Goal: Task Accomplishment & Management: Use online tool/utility

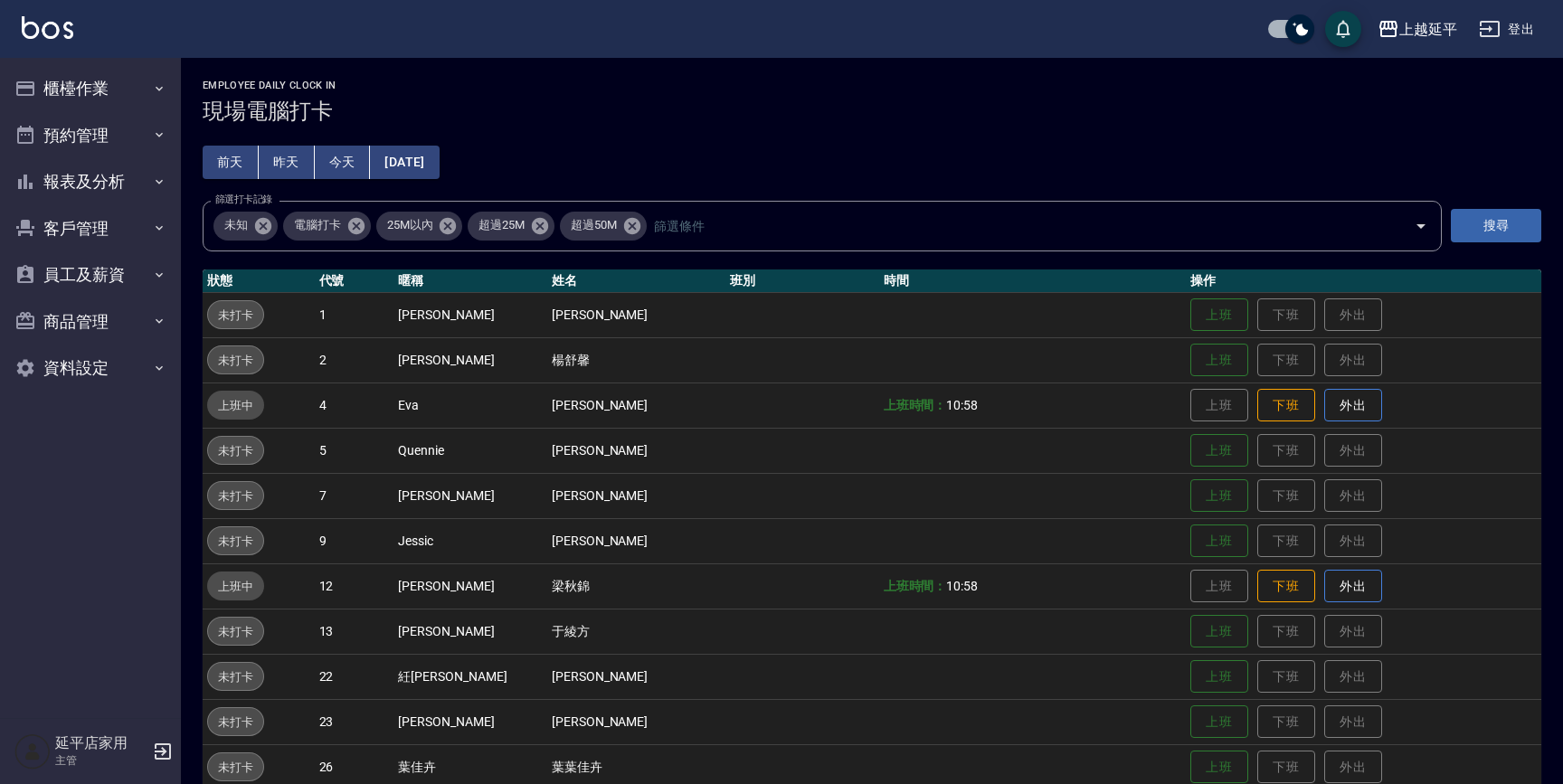
scroll to position [246, 0]
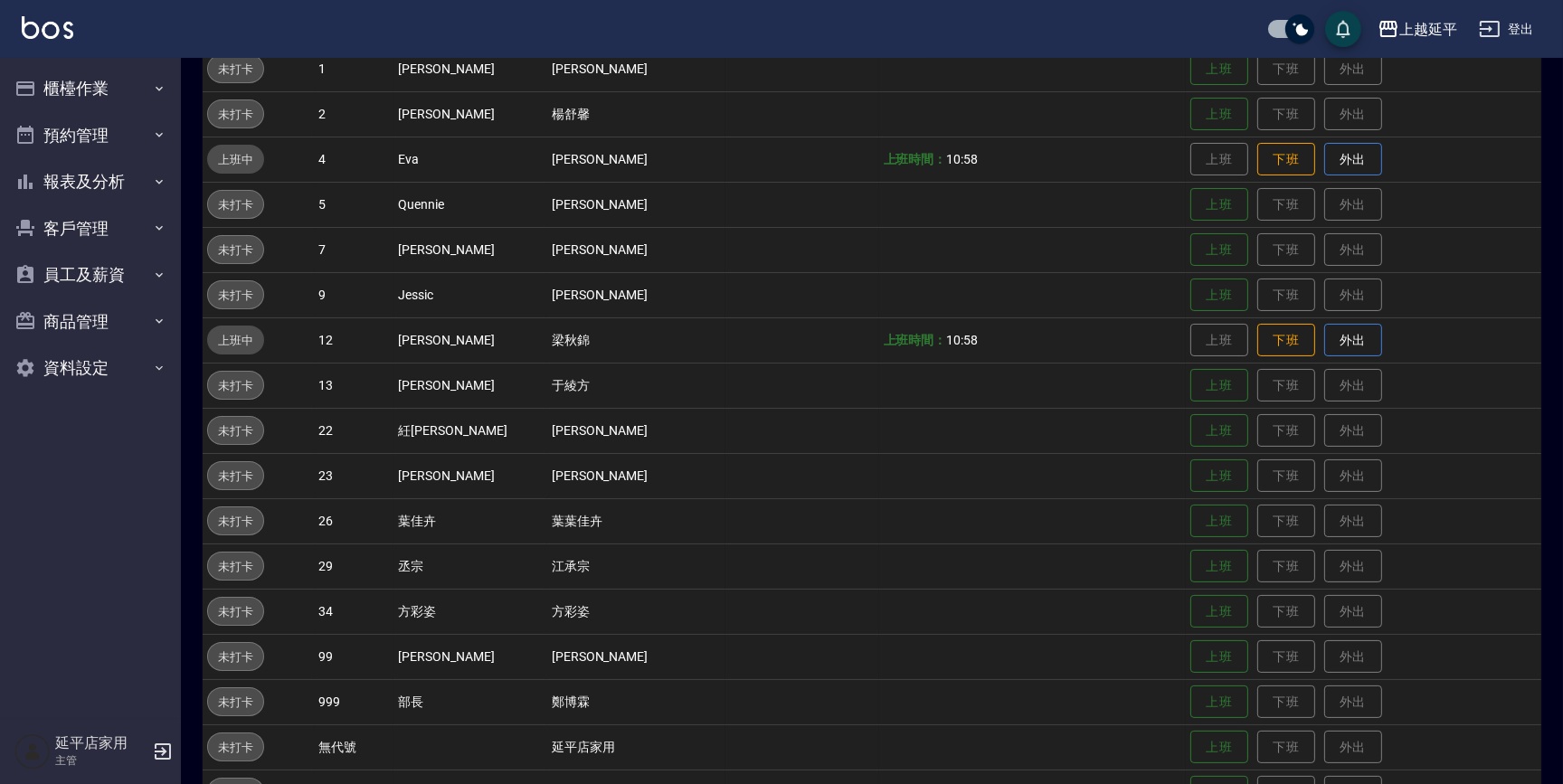
click at [1192, 243] on button "上班" at bounding box center [1219, 250] width 58 height 33
click at [1201, 245] on button "上班" at bounding box center [1219, 250] width 58 height 31
click at [1191, 293] on button "上班" at bounding box center [1219, 295] width 58 height 31
click at [1208, 290] on button "上班" at bounding box center [1219, 295] width 58 height 31
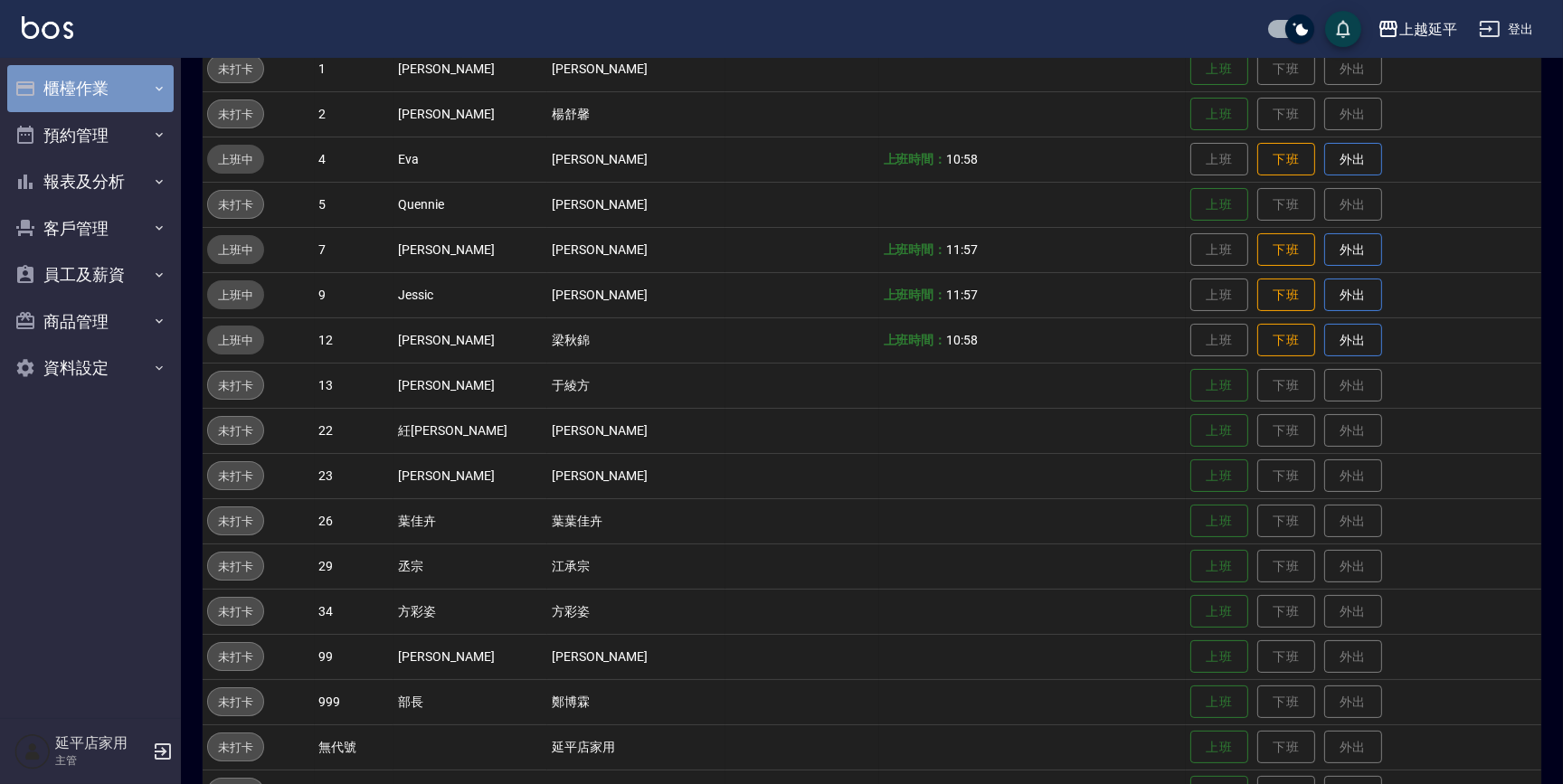
click at [98, 85] on button "櫃檯作業" at bounding box center [90, 88] width 167 height 47
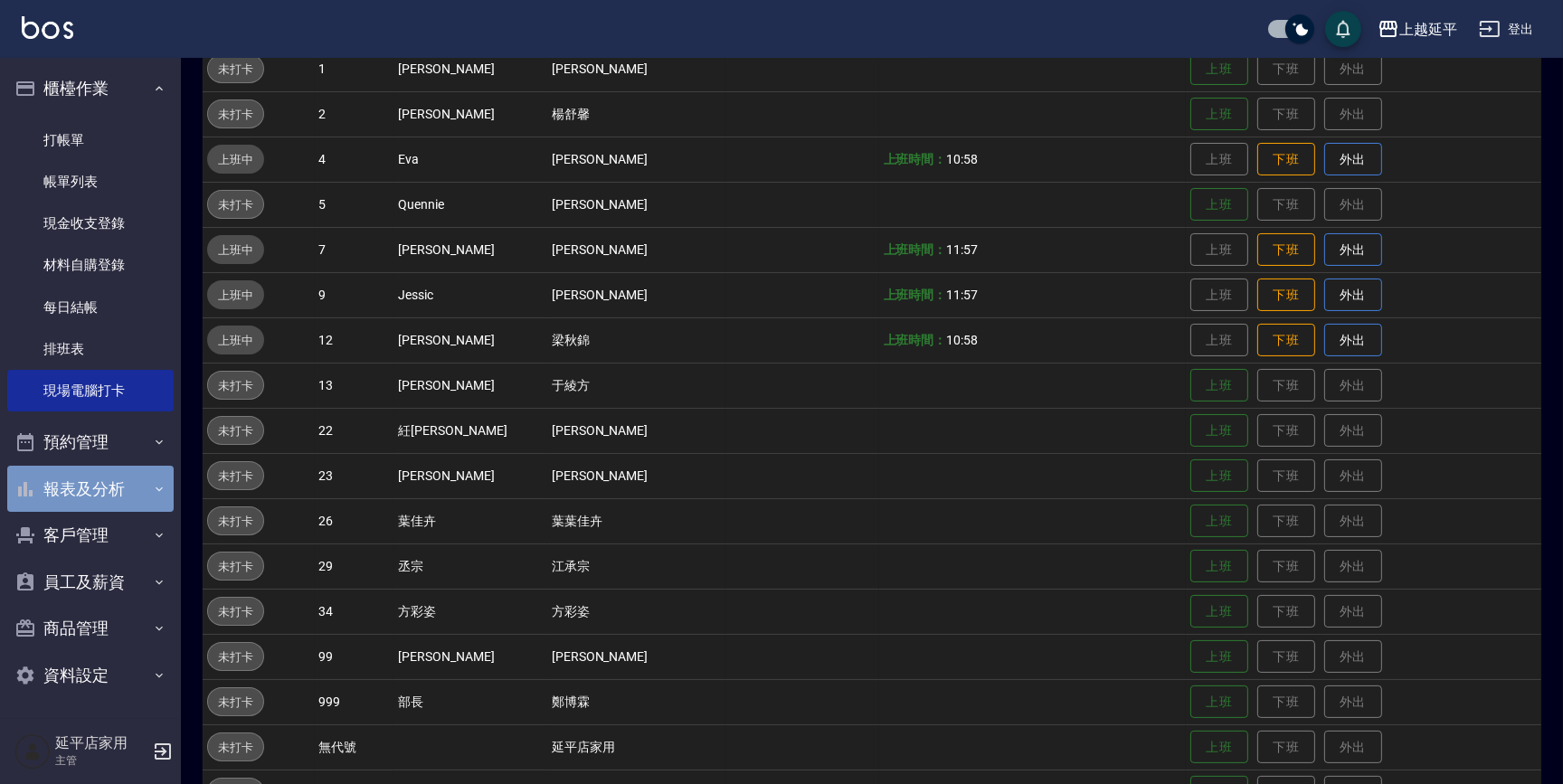
click at [140, 500] on button "報表及分析" at bounding box center [90, 490] width 167 height 47
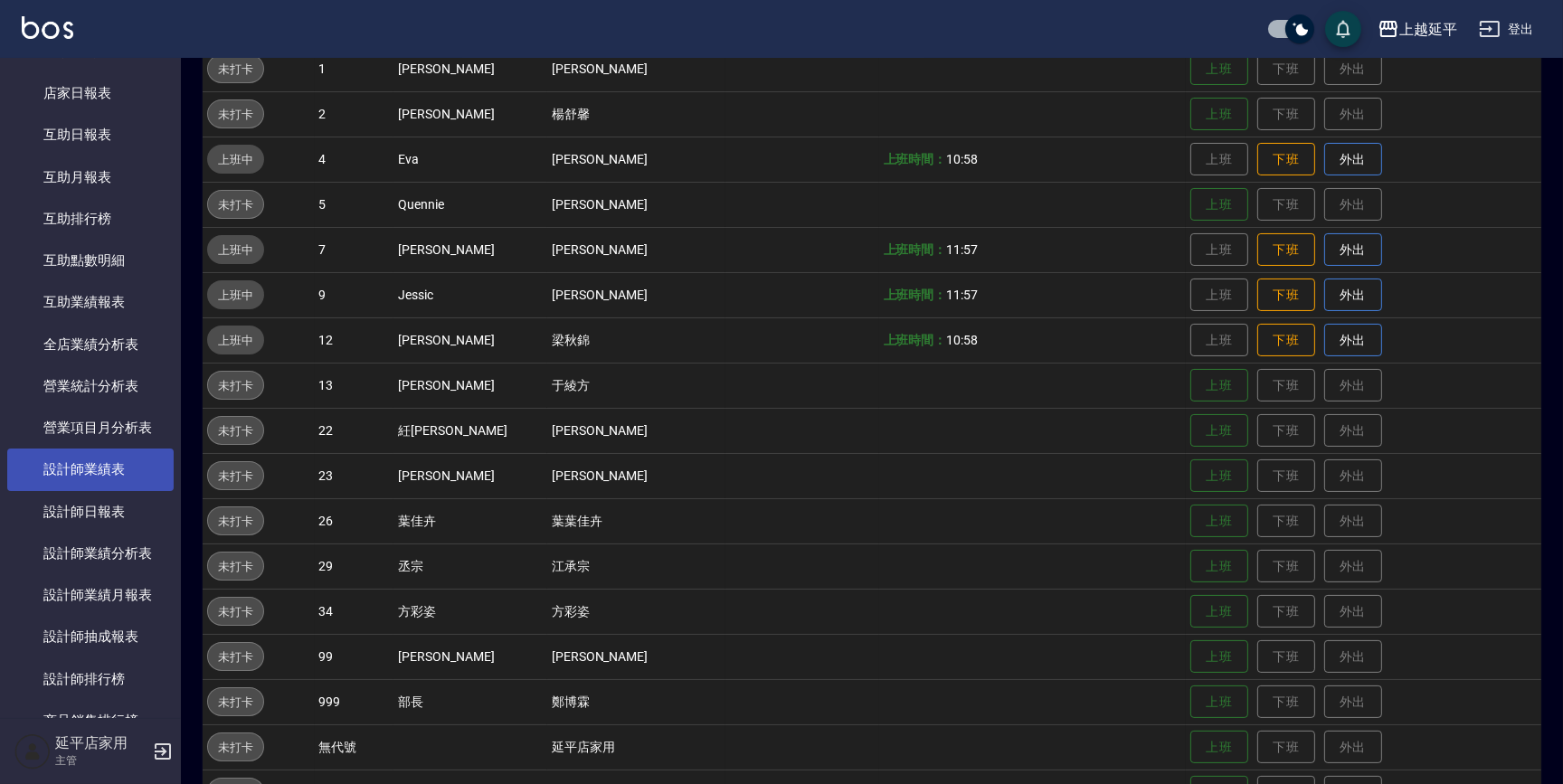
scroll to position [575, 0]
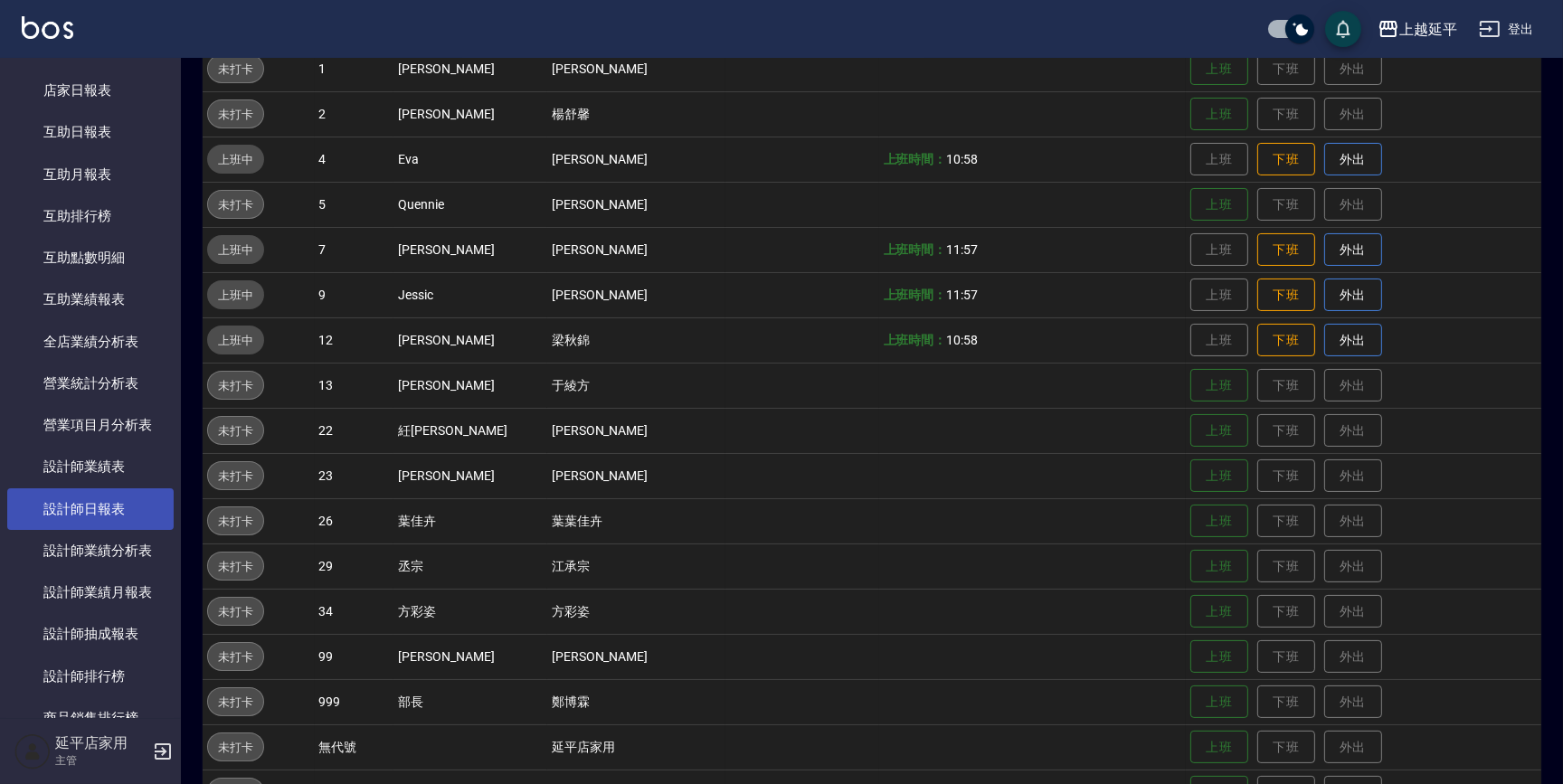
click at [149, 515] on link "設計師日報表" at bounding box center [90, 509] width 167 height 41
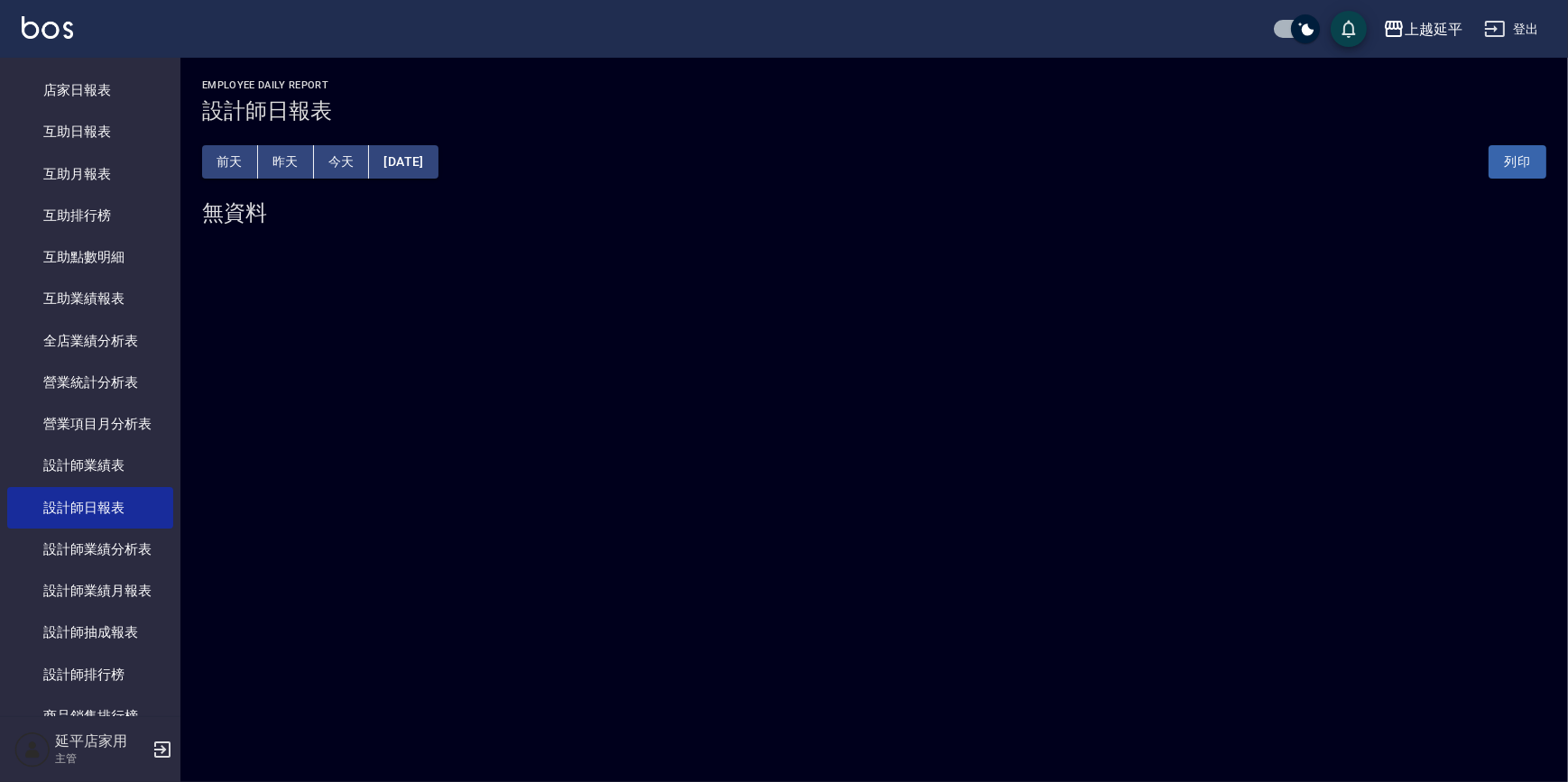
drag, startPoint x: 9, startPoint y: 24, endPoint x: 180, endPoint y: 86, distance: 181.9
click at [42, 46] on div "[PERSON_NAME]出" at bounding box center [784, 28] width 1568 height 58
click at [290, 160] on button "昨天" at bounding box center [286, 161] width 56 height 33
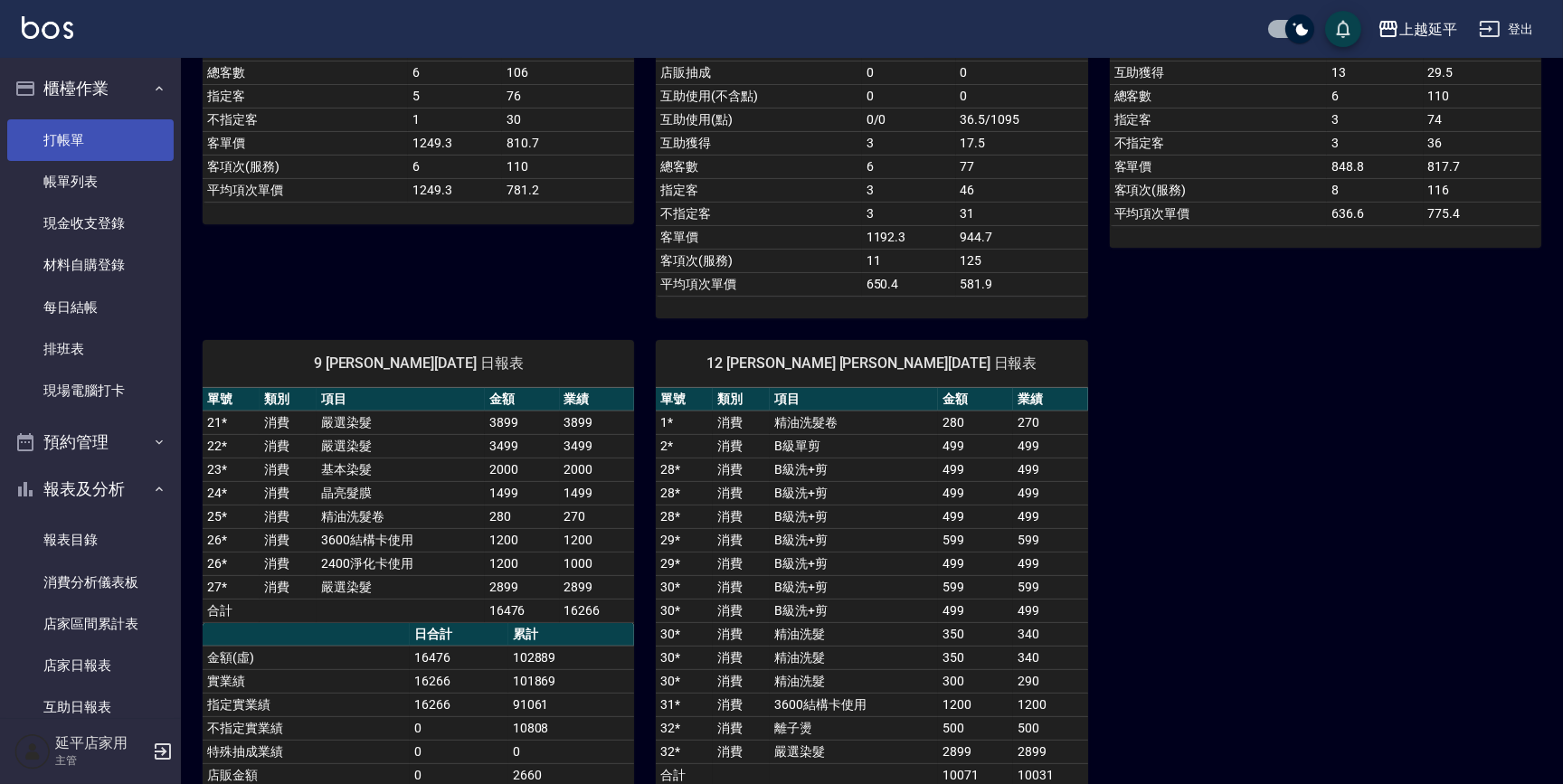
click at [87, 139] on link "打帳單" at bounding box center [90, 140] width 167 height 41
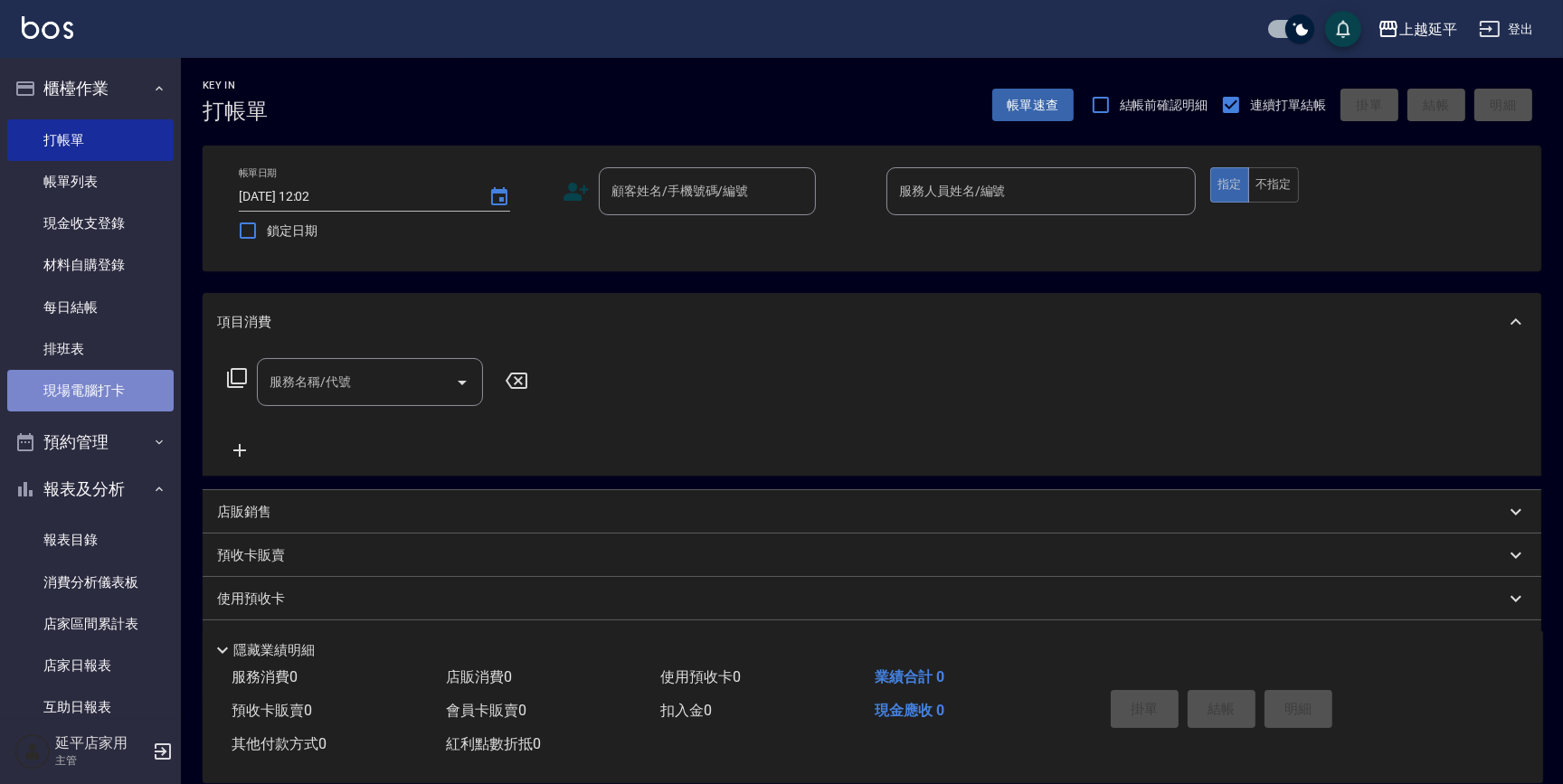
click at [124, 384] on link "現場電腦打卡" at bounding box center [90, 391] width 167 height 41
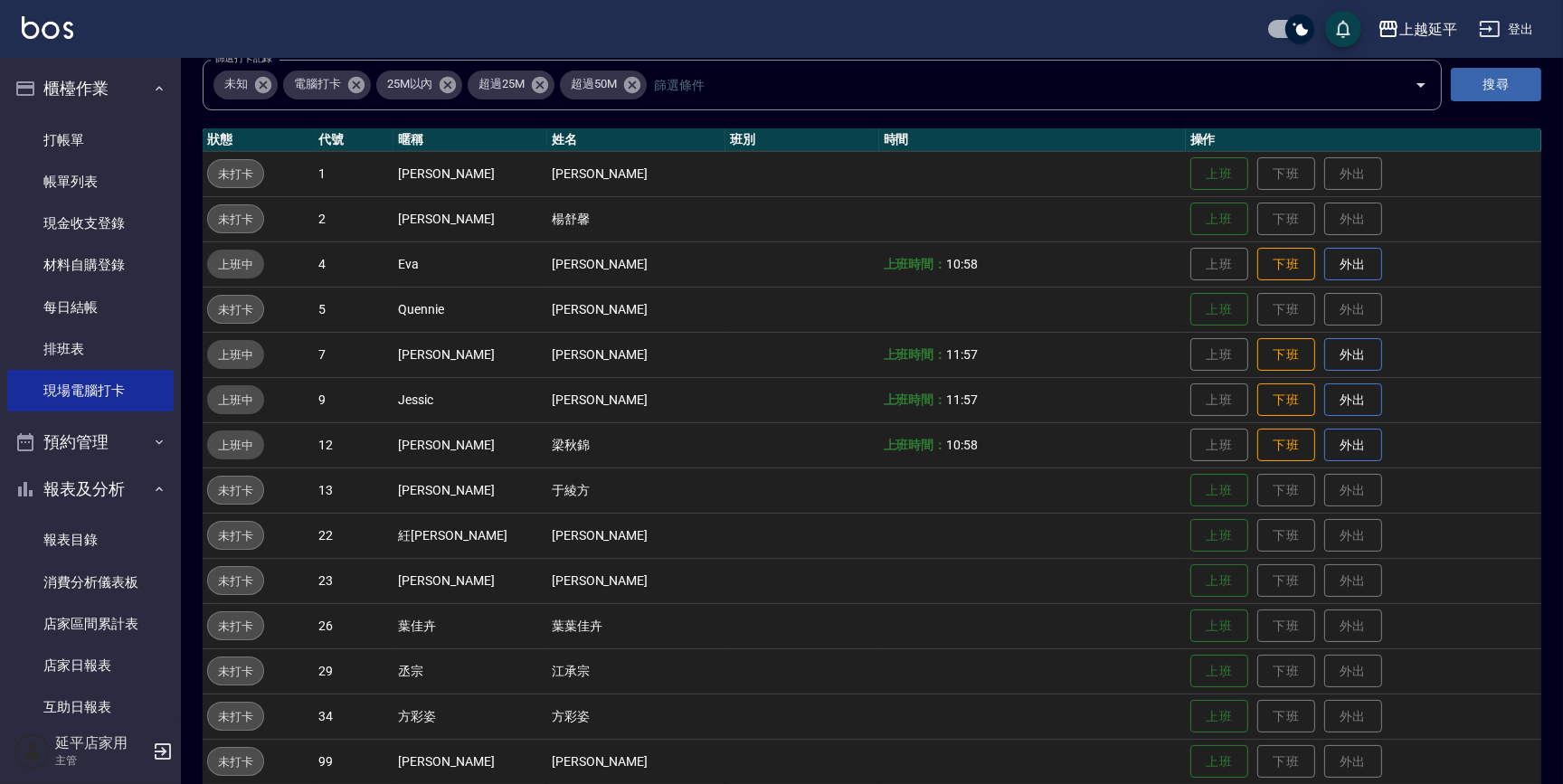
scroll to position [298, 0]
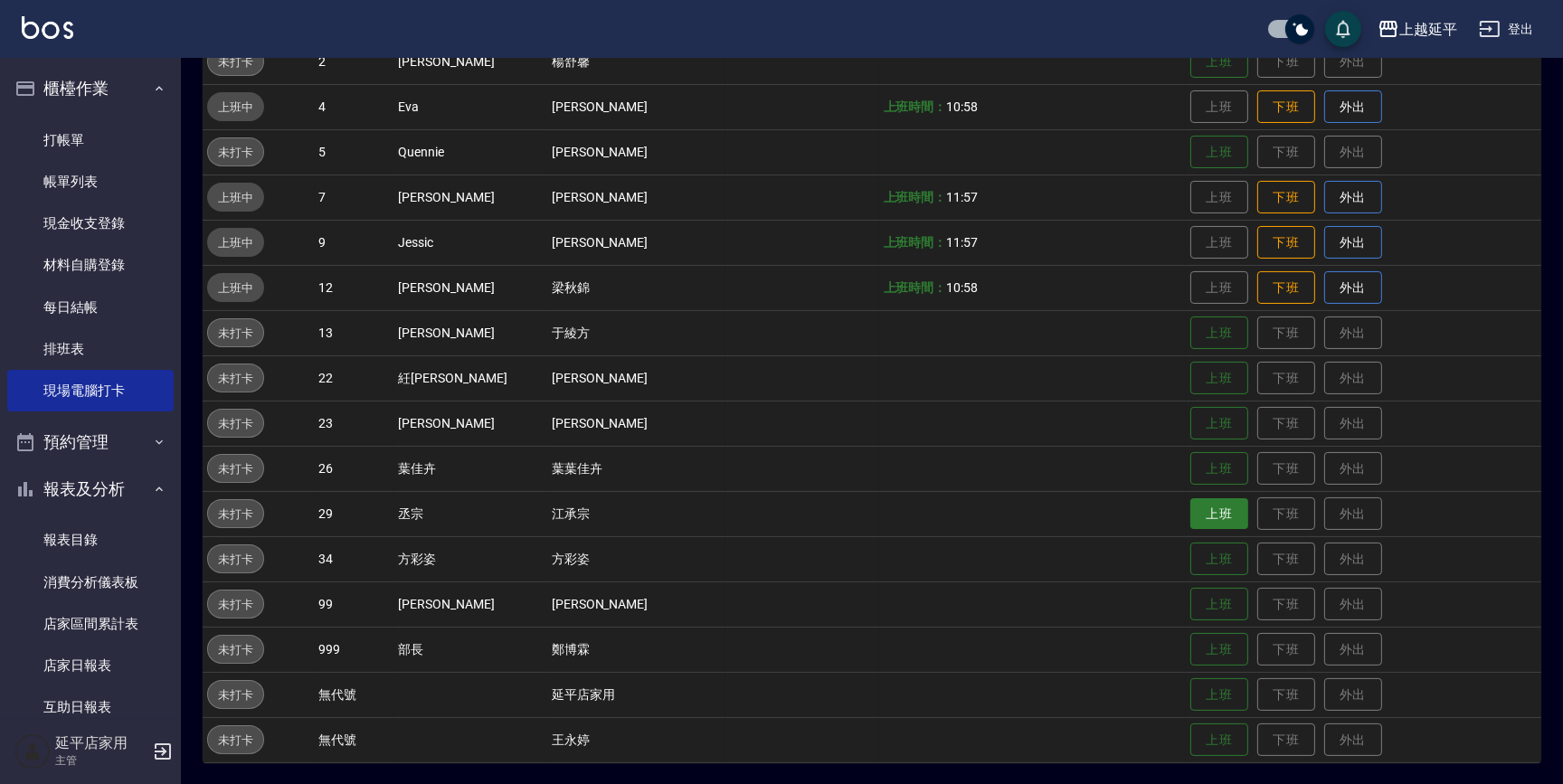
click at [1200, 504] on button "上班" at bounding box center [1219, 514] width 58 height 31
